Goal: Entertainment & Leisure: Browse casually

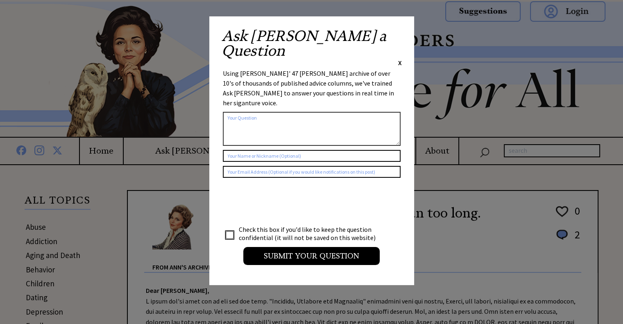
click at [399, 59] on span "X" at bounding box center [400, 63] width 4 height 8
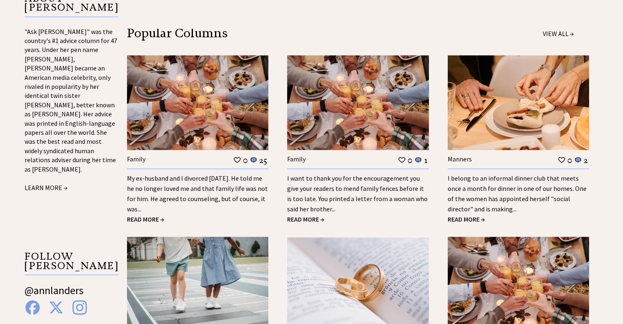
scroll to position [679, 0]
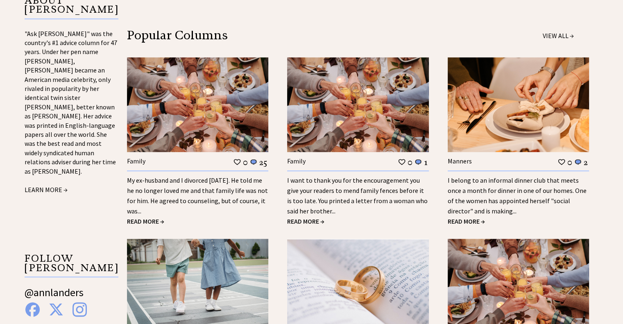
click at [154, 218] on span "READ MORE →" at bounding box center [145, 221] width 37 height 8
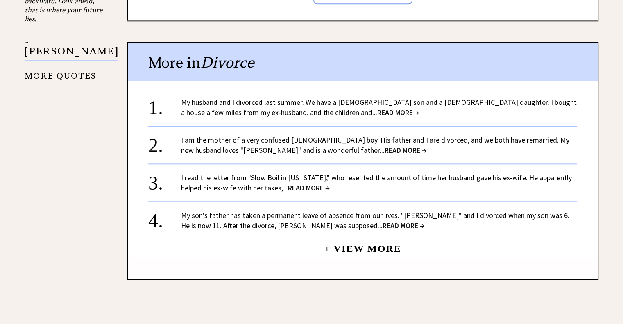
scroll to position [792, 0]
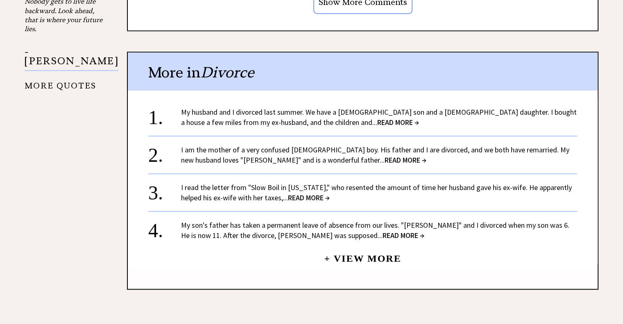
click at [382, 236] on span "READ MORE →" at bounding box center [403, 234] width 42 height 9
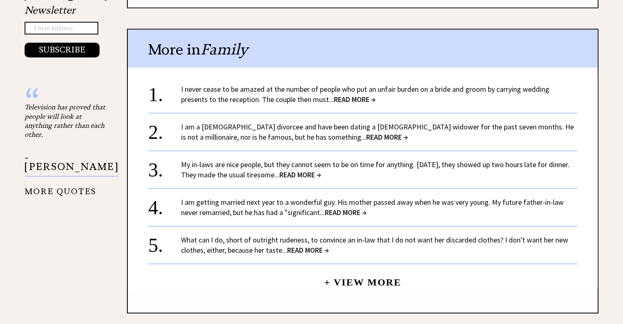
scroll to position [688, 0]
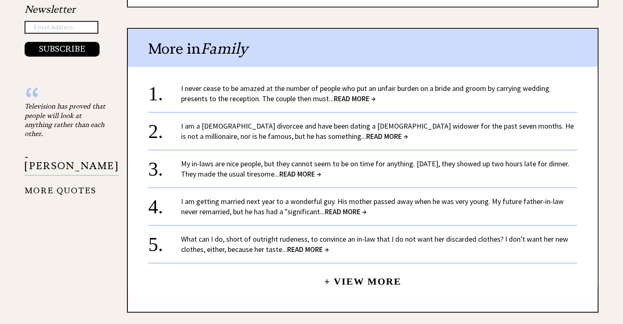
click at [353, 94] on span "READ MORE →" at bounding box center [355, 98] width 42 height 9
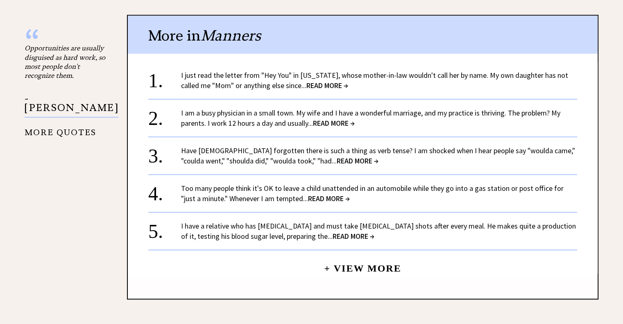
scroll to position [748, 0]
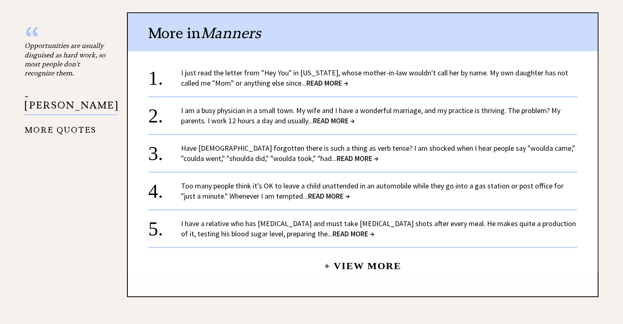
click at [311, 81] on span "READ MORE →" at bounding box center [327, 82] width 42 height 9
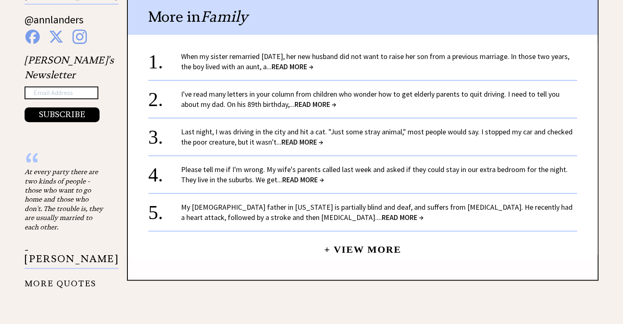
scroll to position [623, 0]
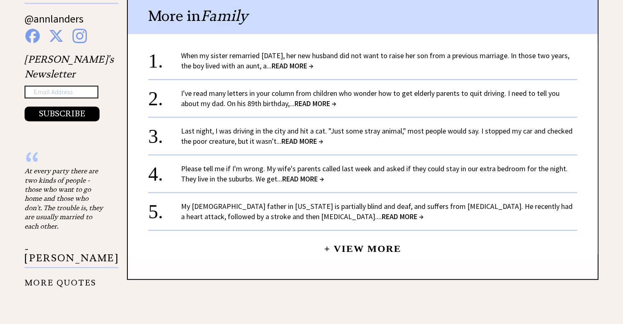
click at [309, 65] on span "READ MORE →" at bounding box center [292, 65] width 42 height 9
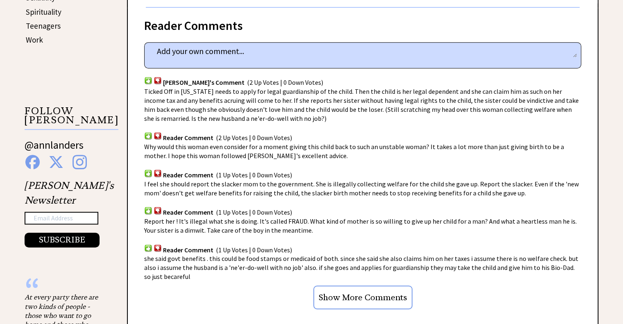
scroll to position [497, 0]
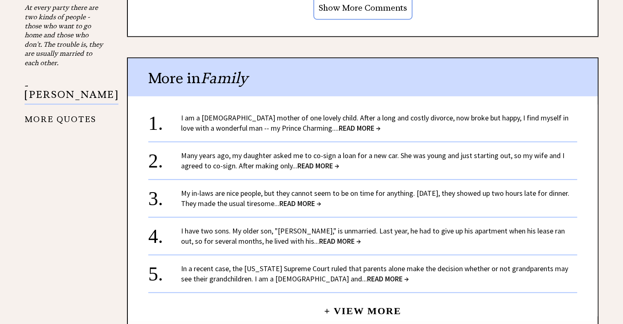
click at [573, 263] on div "In a recent case, the [US_STATE] Supreme Court ruled that parents alone make th…" at bounding box center [379, 273] width 396 height 20
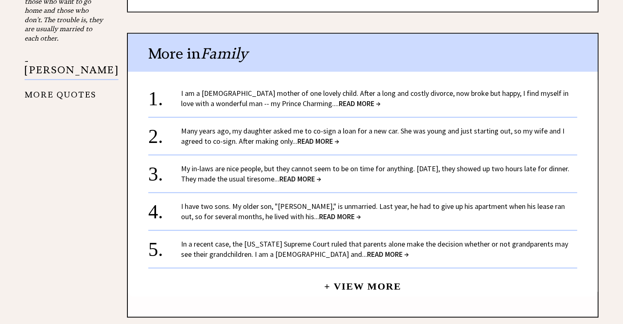
scroll to position [815, 0]
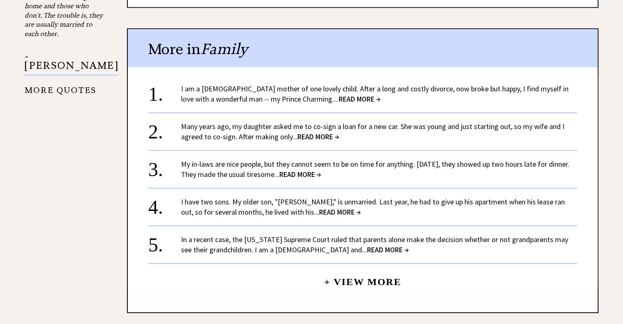
click at [338, 98] on span "READ MORE →" at bounding box center [359, 98] width 42 height 9
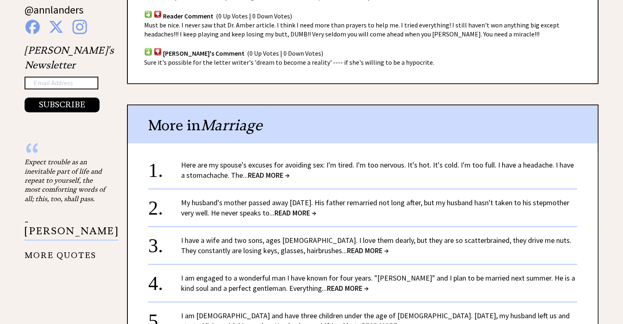
scroll to position [646, 0]
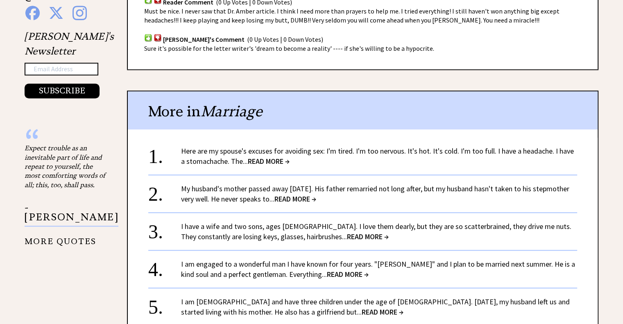
click at [260, 156] on span "READ MORE →" at bounding box center [269, 160] width 42 height 9
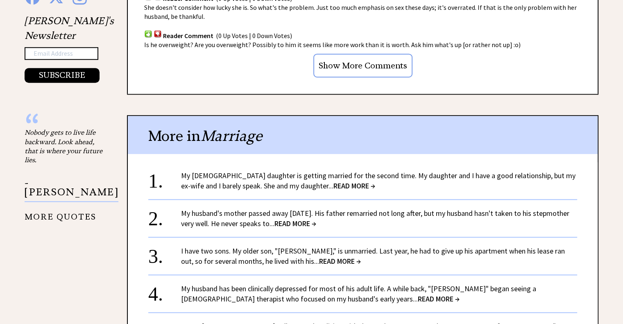
scroll to position [677, 0]
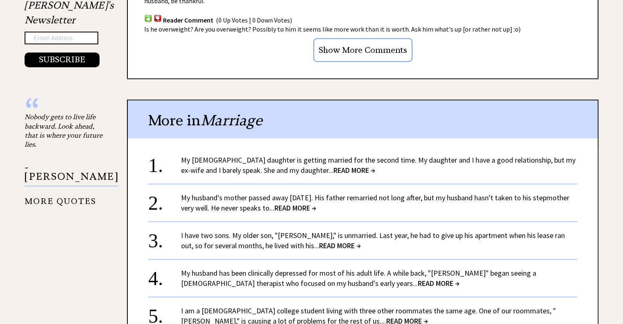
click at [358, 38] on input "Show More Comments" at bounding box center [362, 50] width 99 height 24
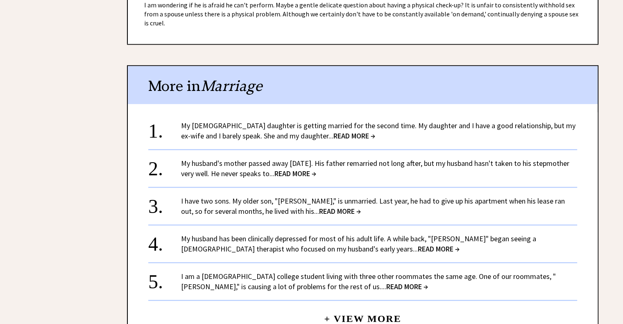
scroll to position [951, 0]
click at [316, 168] on span "READ MORE →" at bounding box center [295, 172] width 42 height 9
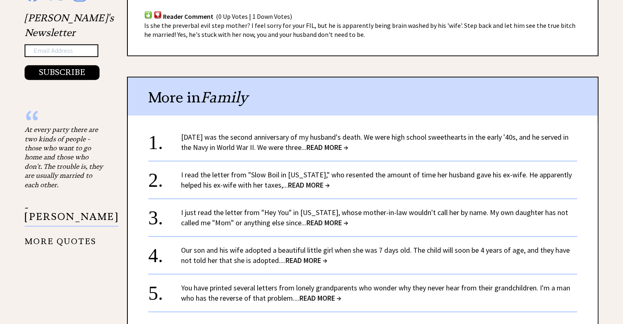
scroll to position [681, 0]
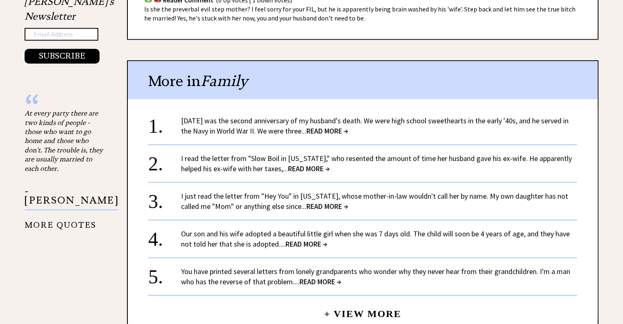
click at [323, 126] on span "READ MORE →" at bounding box center [327, 130] width 42 height 9
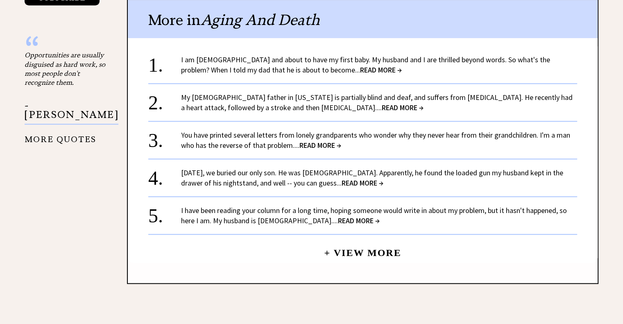
scroll to position [740, 0]
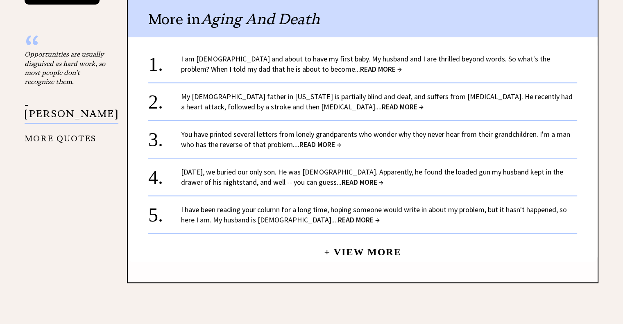
click at [360, 67] on span "READ MORE →" at bounding box center [381, 68] width 42 height 9
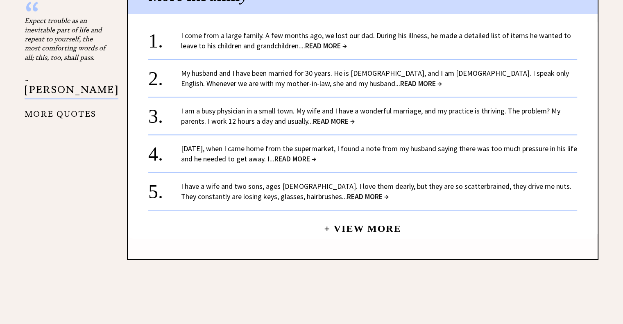
scroll to position [774, 0]
click at [323, 41] on span "READ MORE →" at bounding box center [326, 45] width 42 height 9
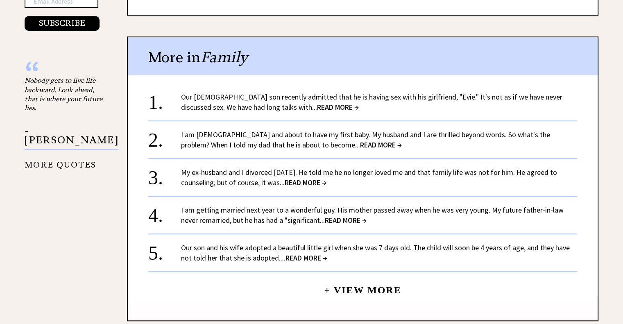
scroll to position [714, 0]
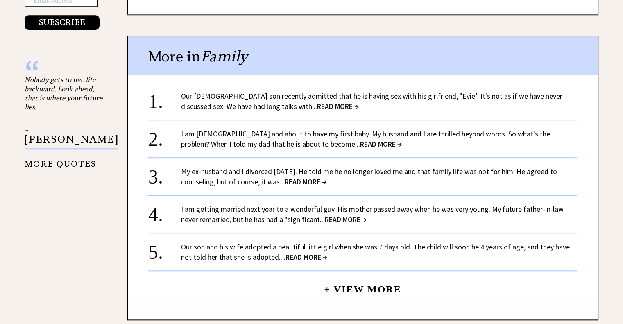
click at [317, 102] on span "READ MORE →" at bounding box center [338, 106] width 42 height 9
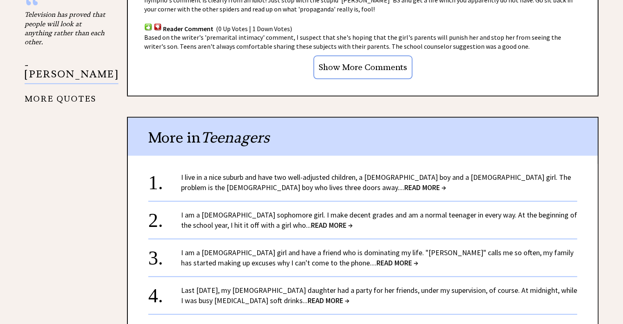
scroll to position [781, 0]
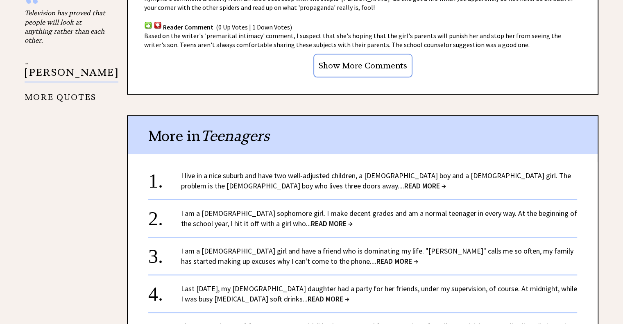
click at [360, 54] on input "Show More Comments" at bounding box center [362, 66] width 99 height 24
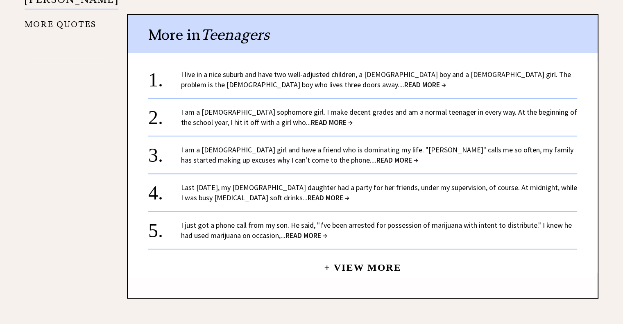
scroll to position [859, 0]
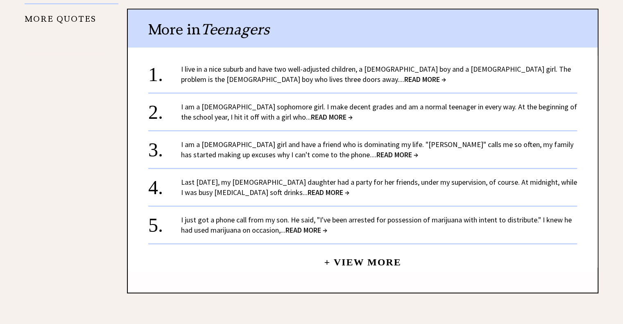
click at [404, 74] on span "READ MORE →" at bounding box center [425, 78] width 42 height 9
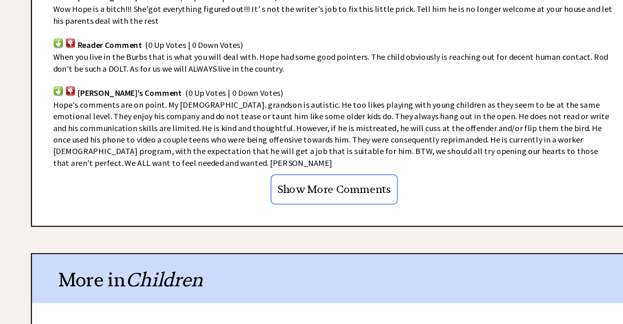
scroll to position [814, 0]
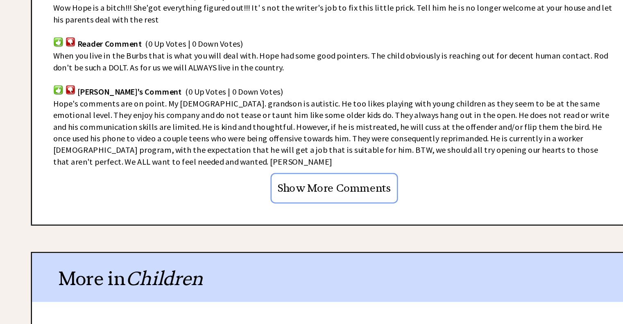
click at [362, 206] on input "Show More Comments" at bounding box center [362, 218] width 99 height 24
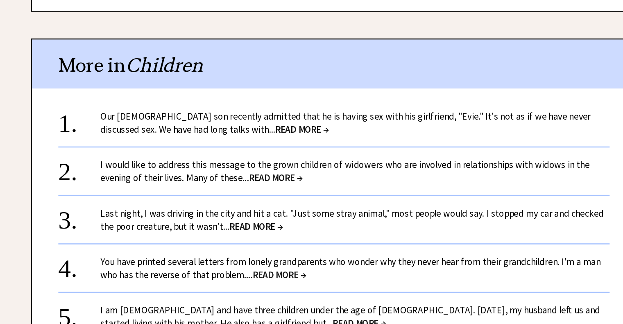
scroll to position [981, 0]
click at [325, 205] on span "READ MORE →" at bounding box center [317, 209] width 42 height 9
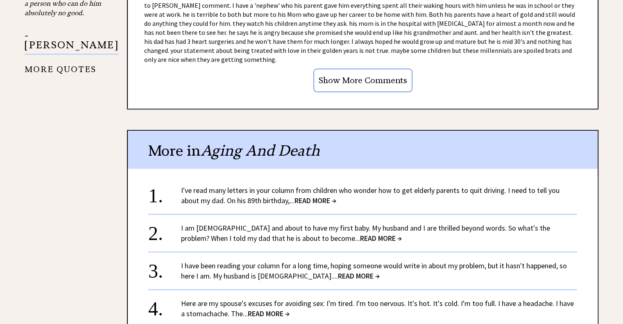
scroll to position [821, 0]
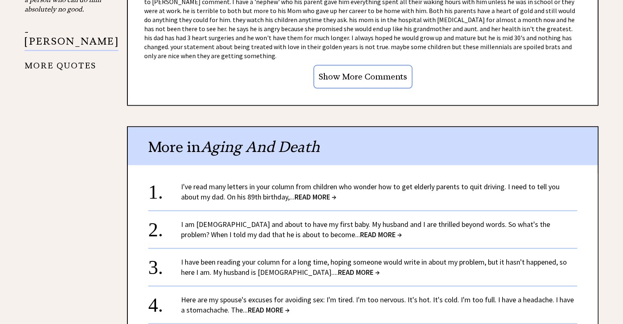
click at [356, 79] on input "Show More Comments" at bounding box center [362, 77] width 99 height 24
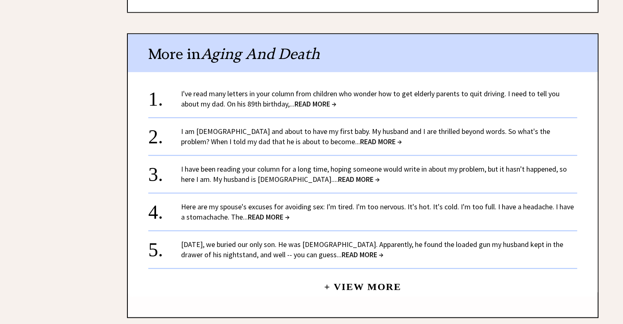
scroll to position [1038, 0]
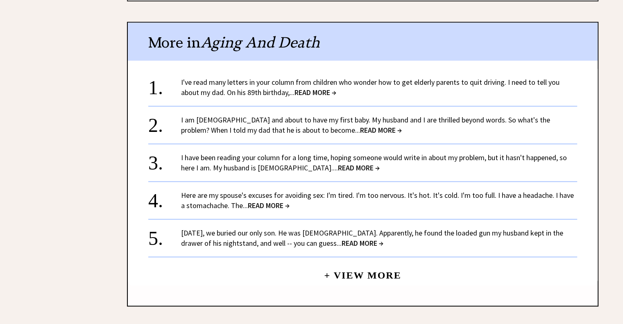
click at [341, 239] on span "READ MORE →" at bounding box center [362, 242] width 42 height 9
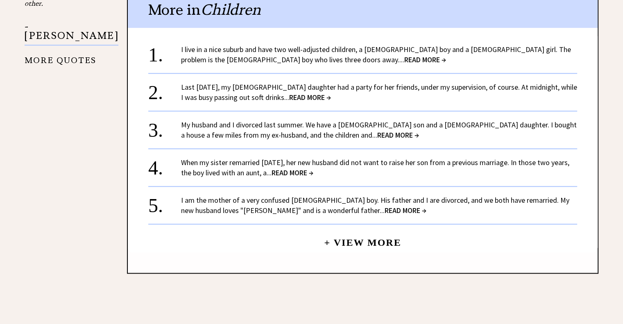
scroll to position [826, 0]
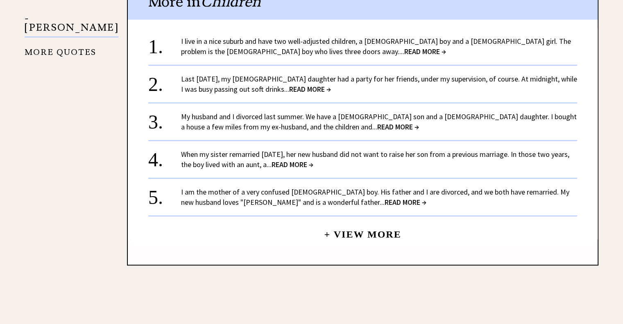
click at [384, 197] on span "READ MORE →" at bounding box center [405, 201] width 42 height 9
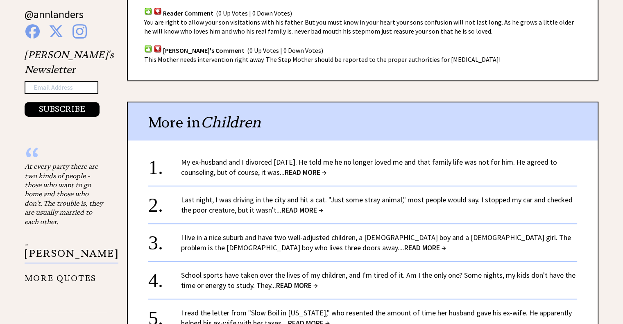
scroll to position [703, 0]
